Goal: Information Seeking & Learning: Learn about a topic

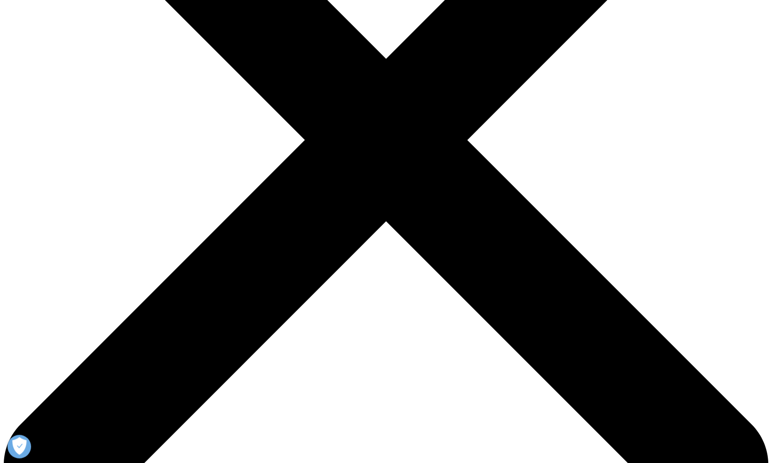
scroll to position [282, 0]
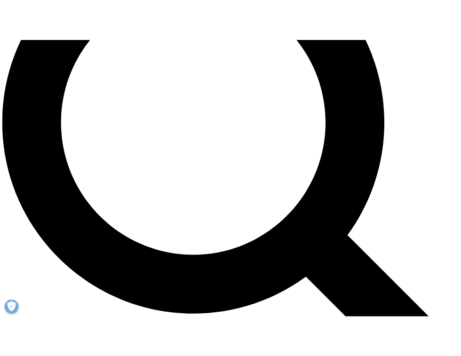
scroll to position [941, 0]
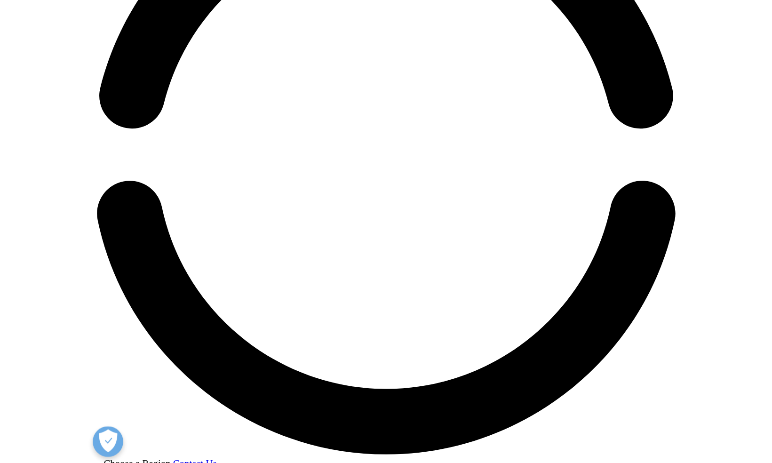
scroll to position [1035, 0]
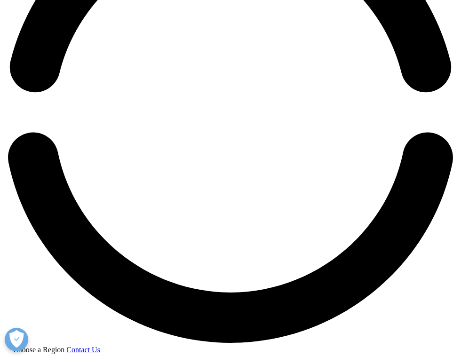
drag, startPoint x: 262, startPoint y: 111, endPoint x: 306, endPoint y: 80, distance: 53.8
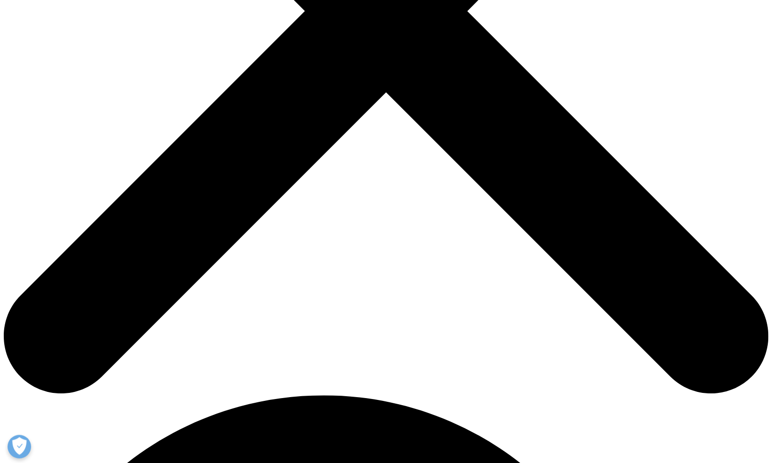
scroll to position [282, 0]
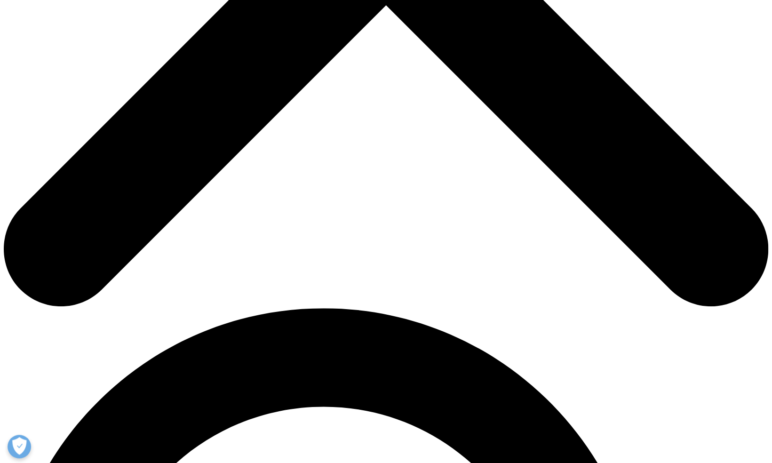
scroll to position [471, 0]
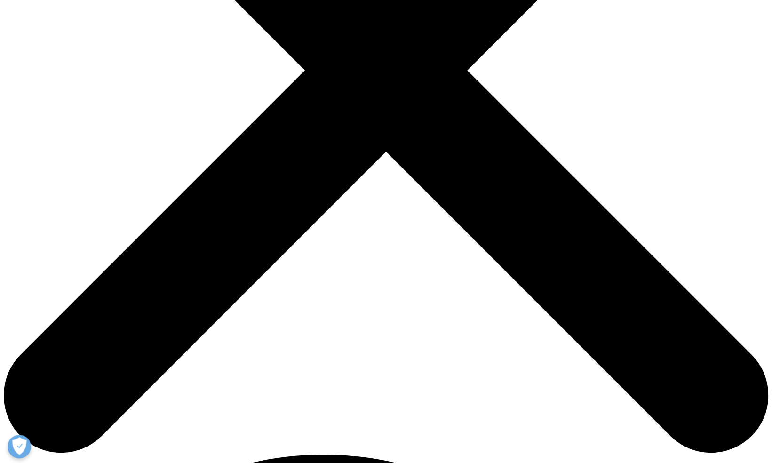
scroll to position [282, 0]
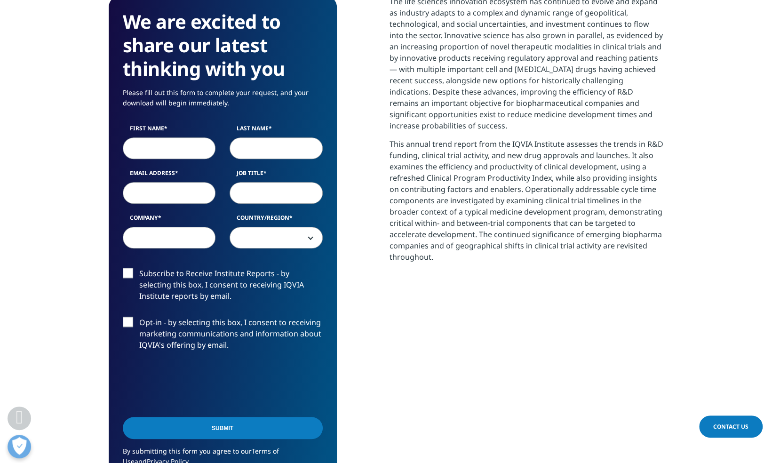
scroll to position [471, 0]
